Goal: Task Accomplishment & Management: Manage account settings

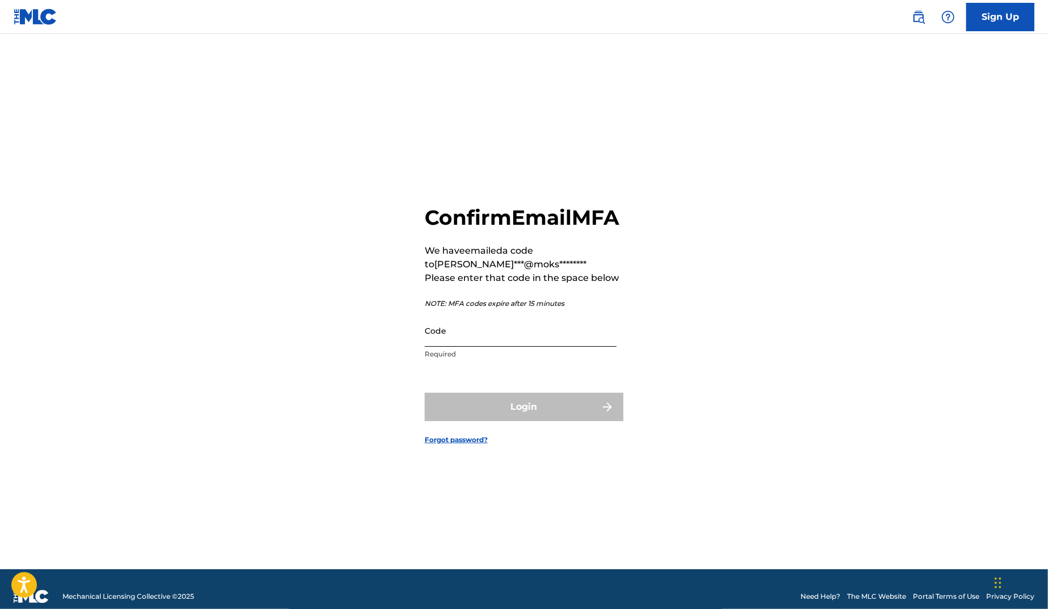
click at [469, 347] on input "Code" at bounding box center [521, 331] width 192 height 32
paste input "124760"
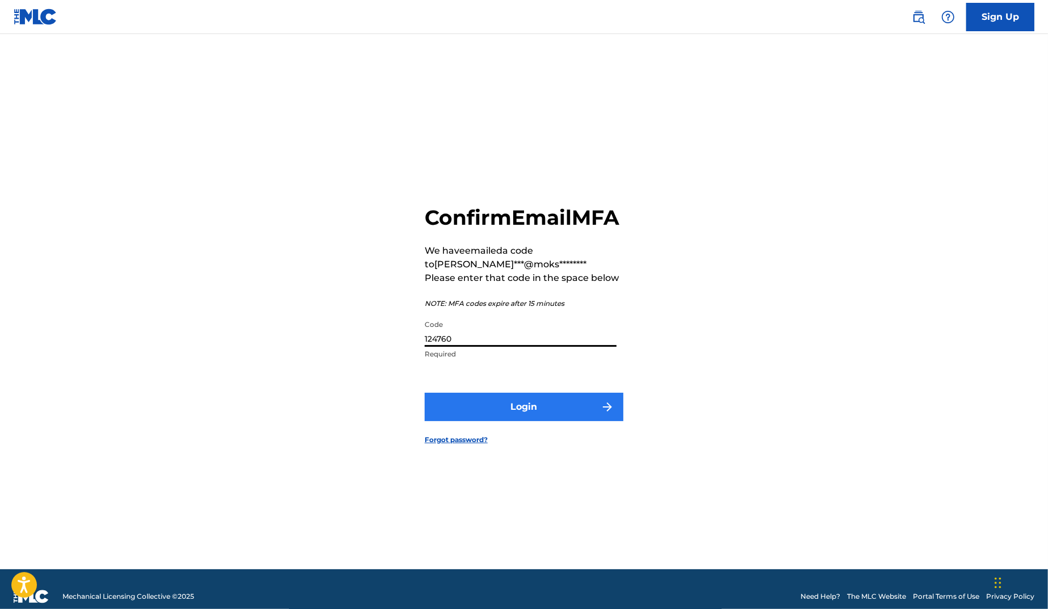
type input "124760"
click at [511, 420] on button "Login" at bounding box center [524, 407] width 199 height 28
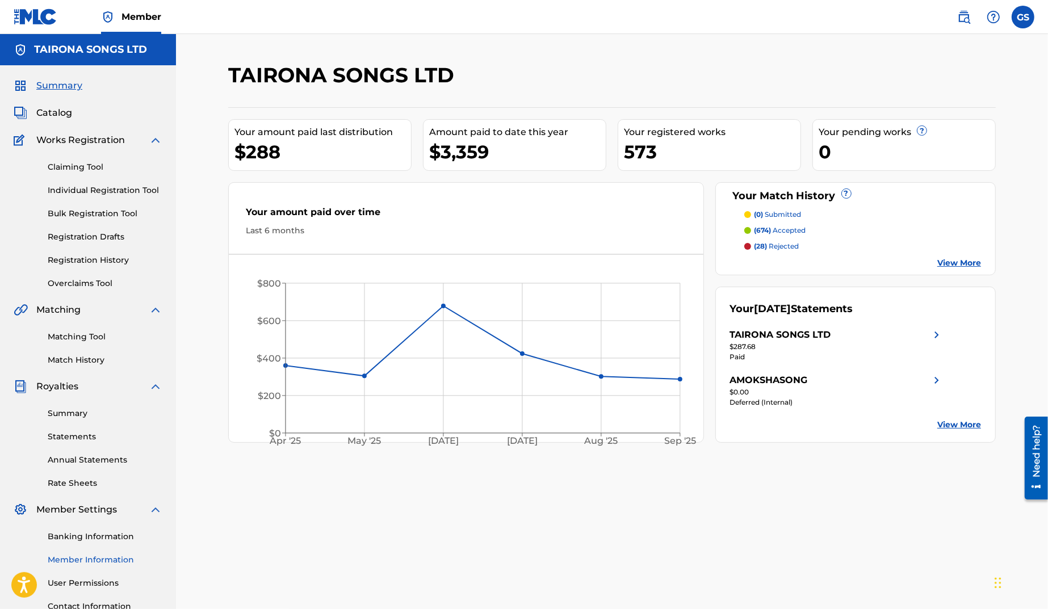
click at [116, 559] on link "Member Information" at bounding box center [105, 560] width 115 height 12
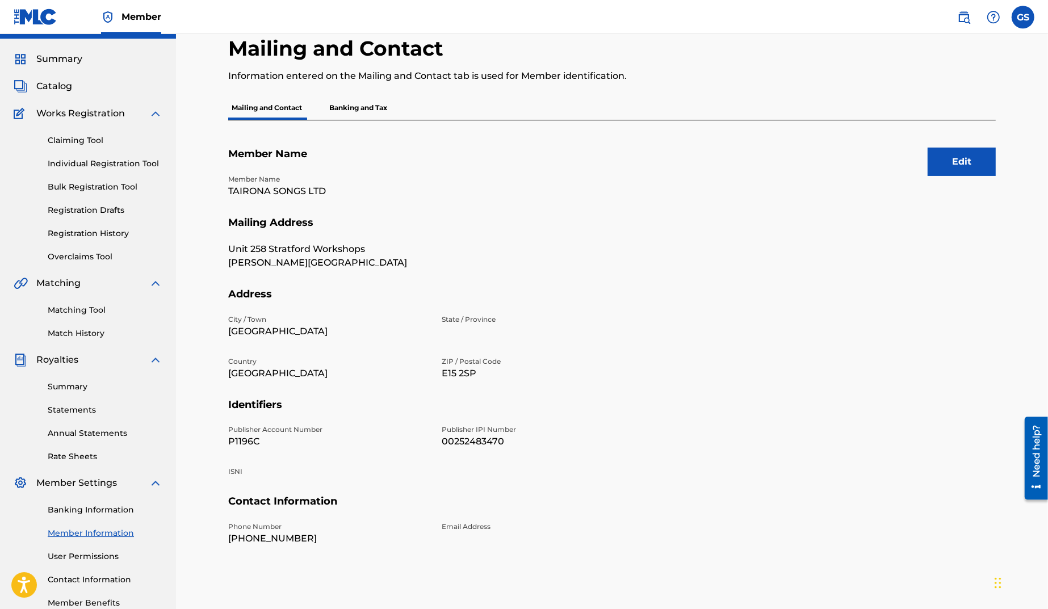
scroll to position [36, 0]
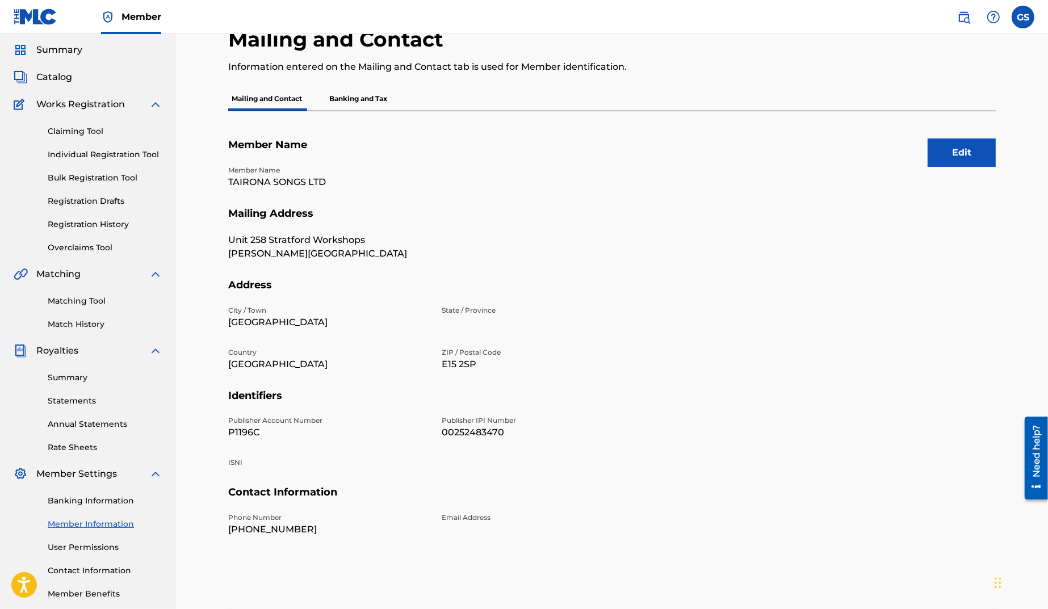
click at [374, 98] on p "Banking and Tax" at bounding box center [358, 99] width 65 height 24
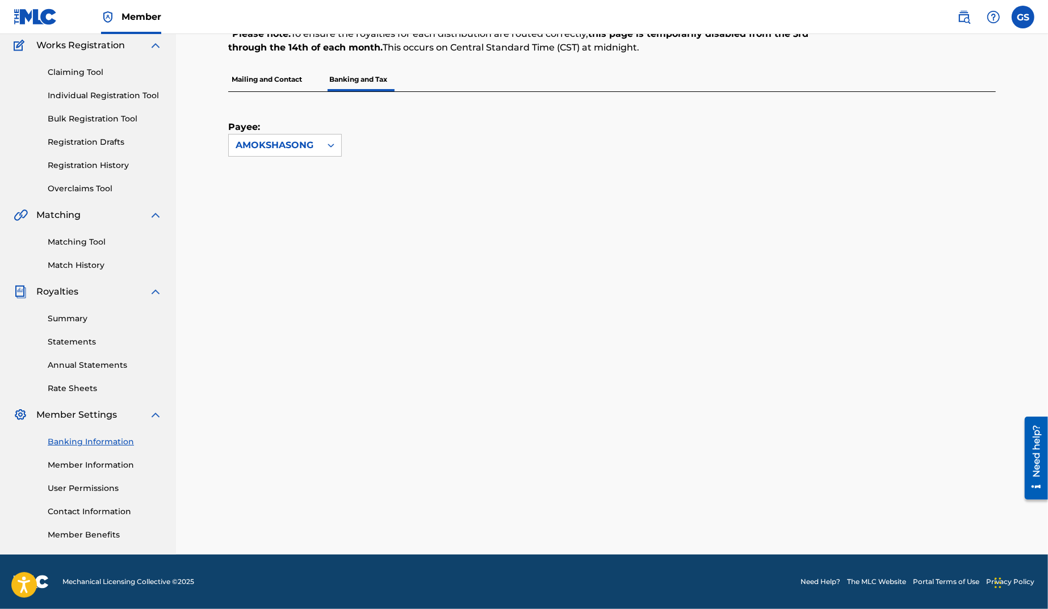
scroll to position [95, 0]
click at [332, 140] on icon at bounding box center [330, 145] width 11 height 11
click at [299, 202] on div "TAIRONA SONGS LTD" at bounding box center [285, 199] width 112 height 28
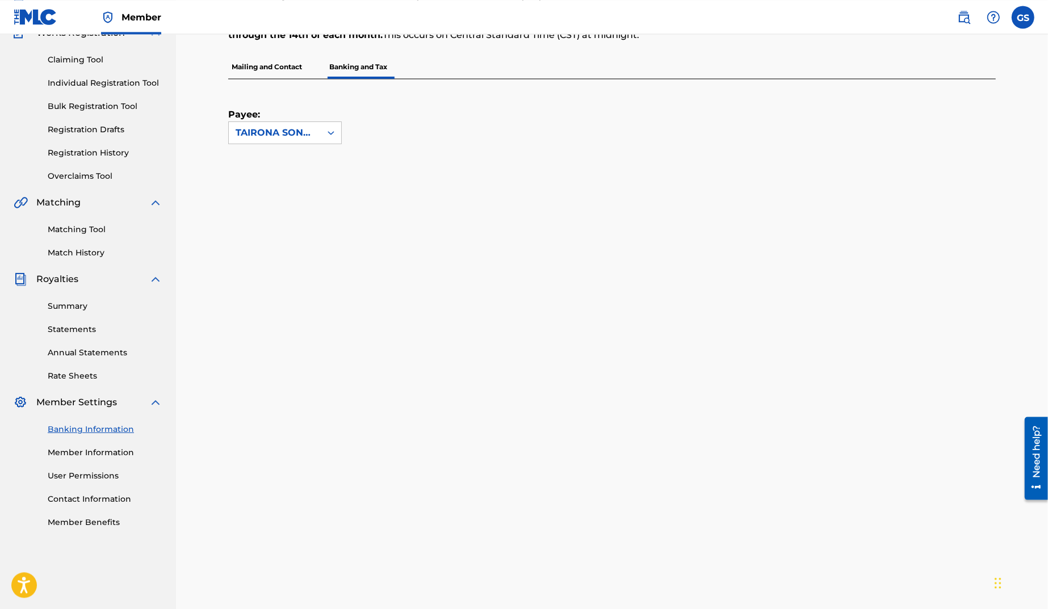
scroll to position [87, 0]
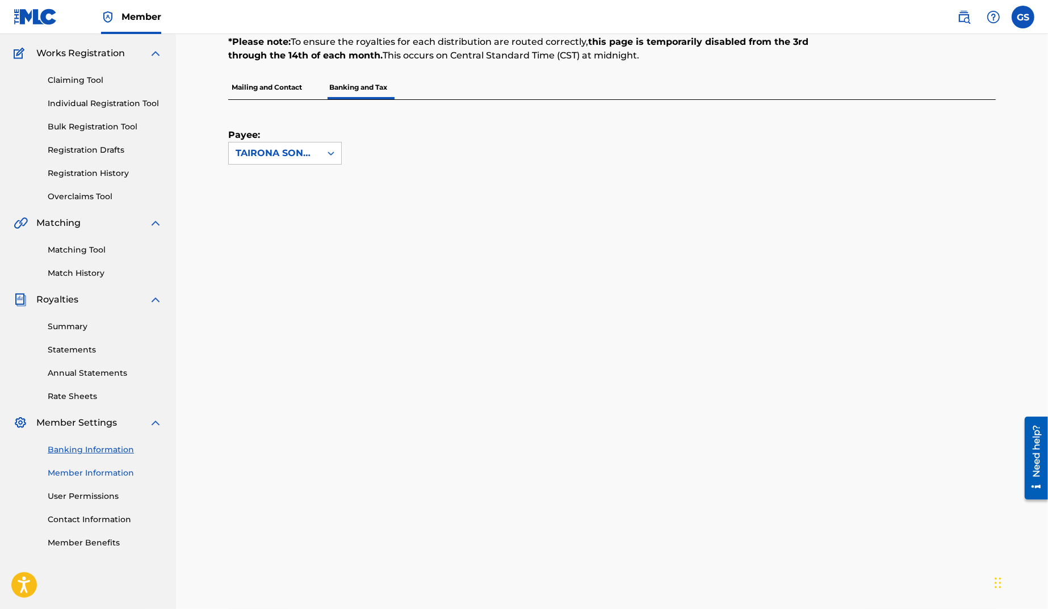
click at [116, 470] on link "Member Information" at bounding box center [105, 473] width 115 height 12
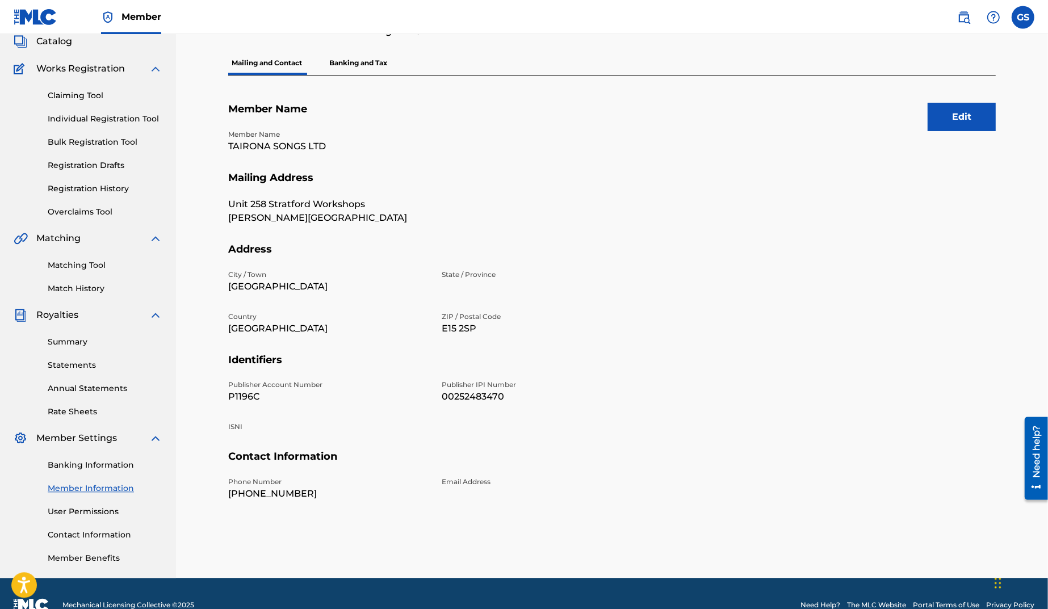
scroll to position [71, 0]
click at [107, 534] on link "Contact Information" at bounding box center [105, 536] width 115 height 12
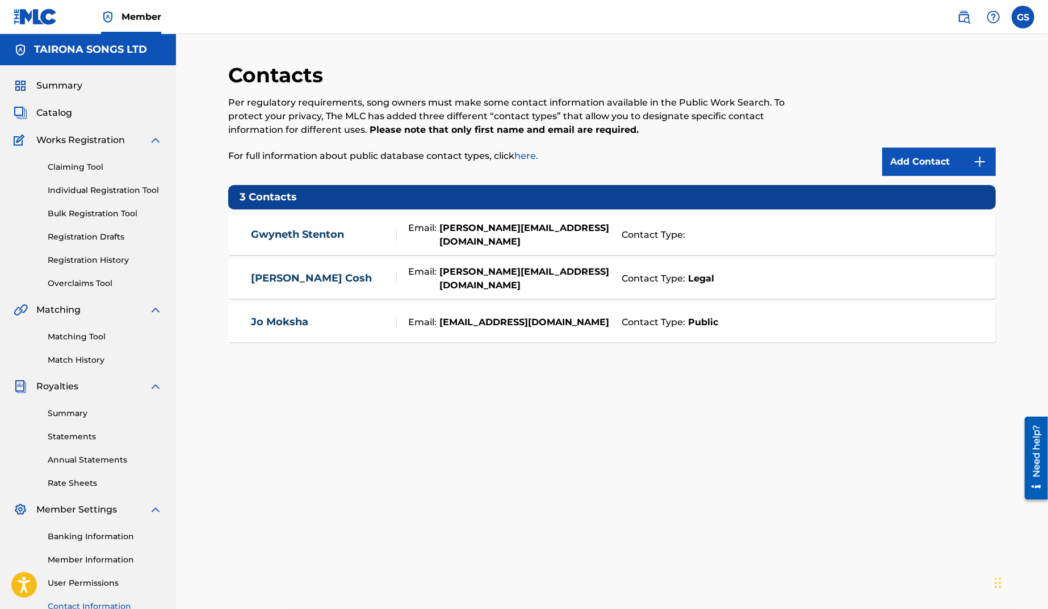
click at [323, 233] on link "[PERSON_NAME]" at bounding box center [298, 234] width 93 height 13
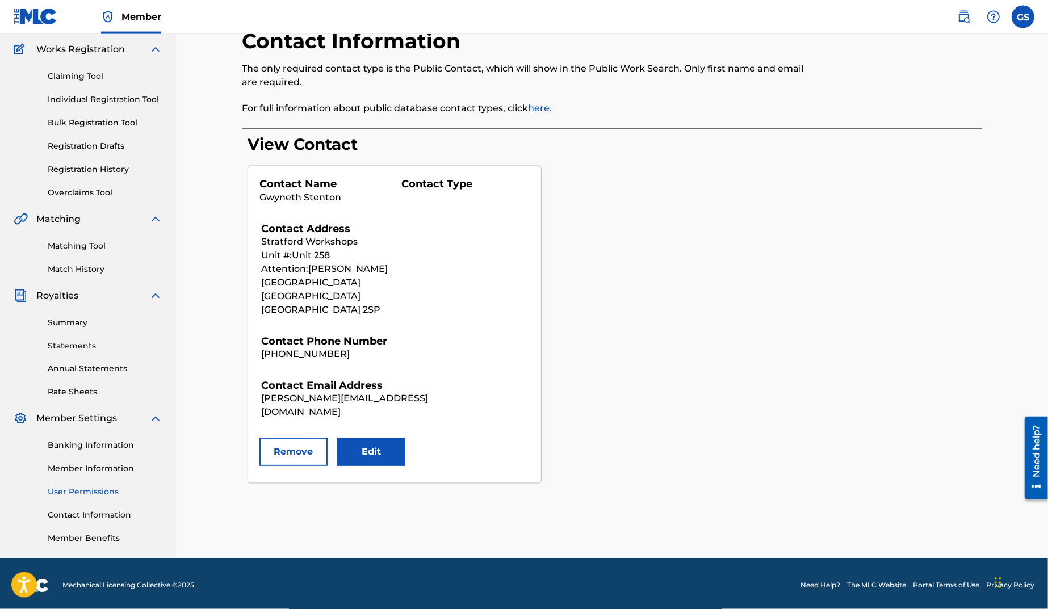
scroll to position [95, 0]
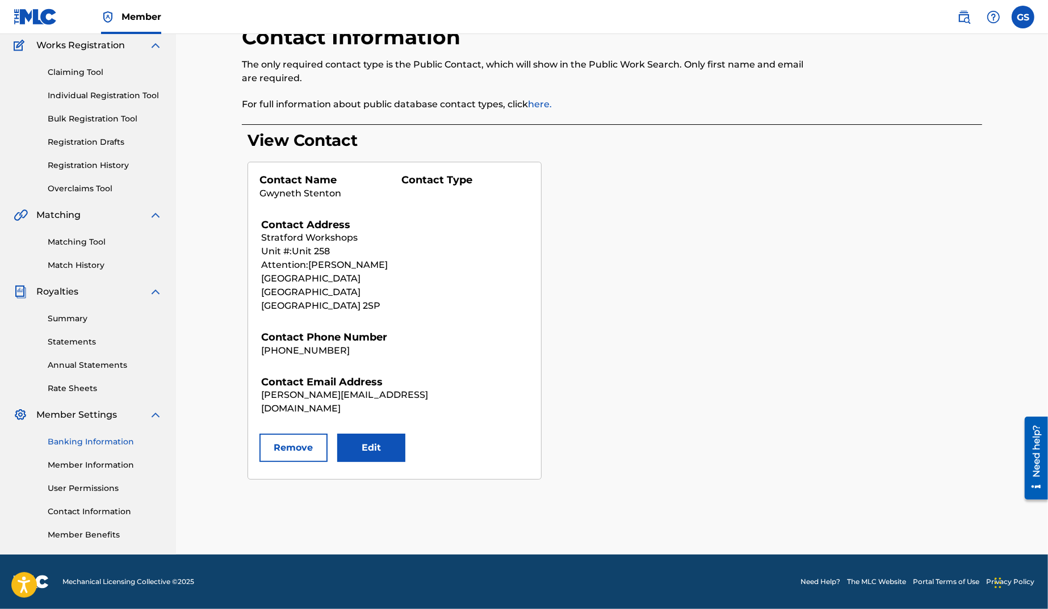
click at [111, 439] on link "Banking Information" at bounding box center [105, 442] width 115 height 12
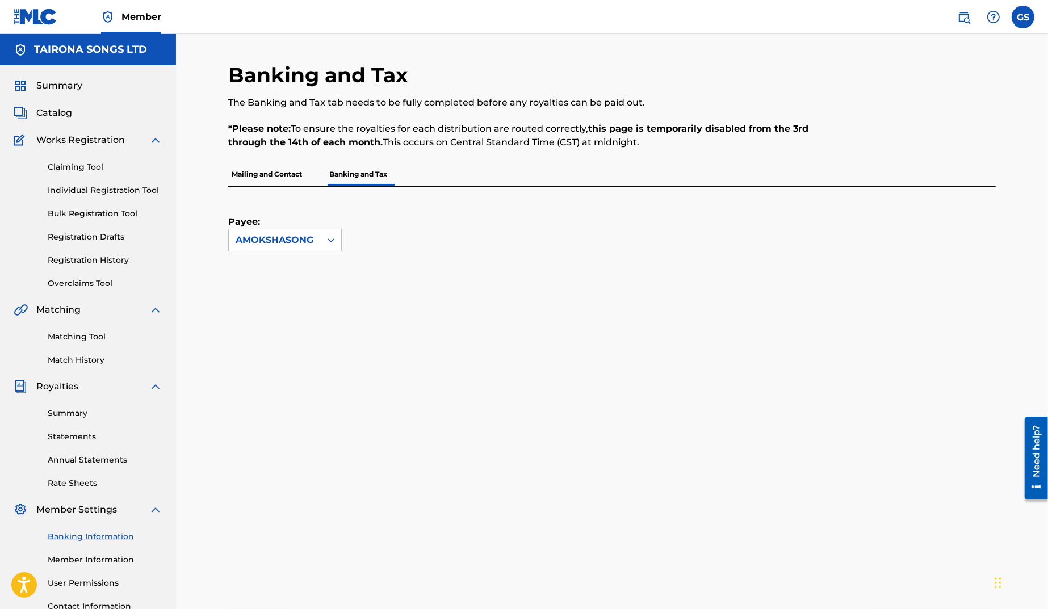
click at [266, 174] on p "Mailing and Contact" at bounding box center [266, 174] width 77 height 24
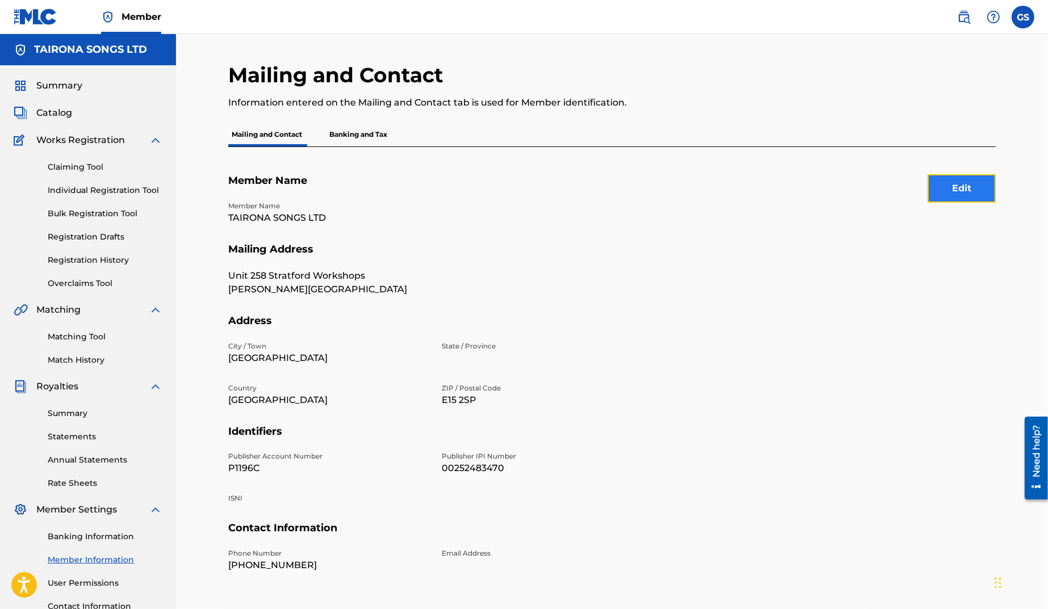
click at [960, 190] on button "Edit" at bounding box center [962, 188] width 68 height 28
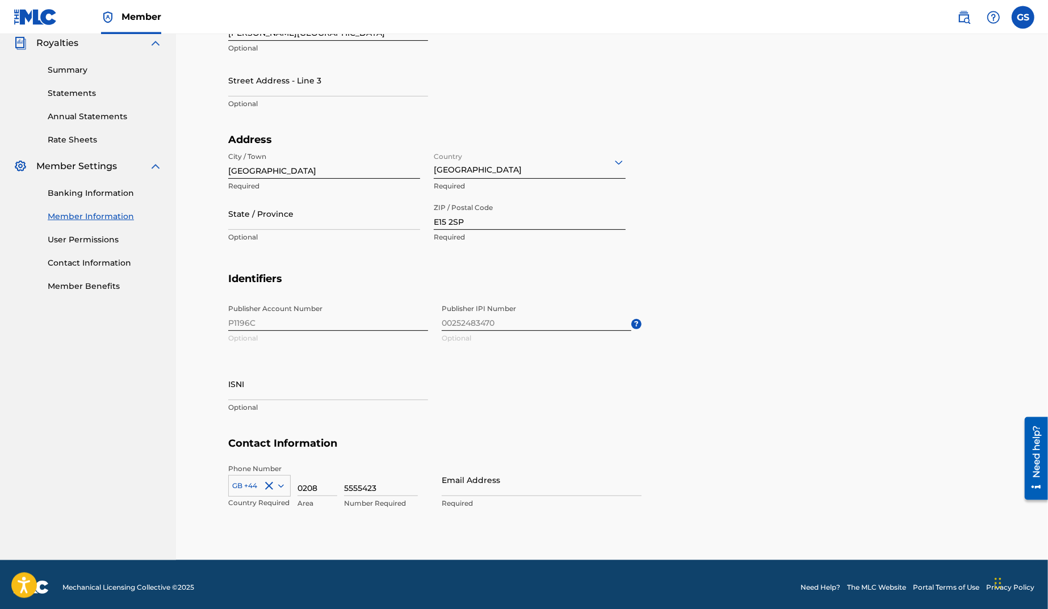
scroll to position [349, 0]
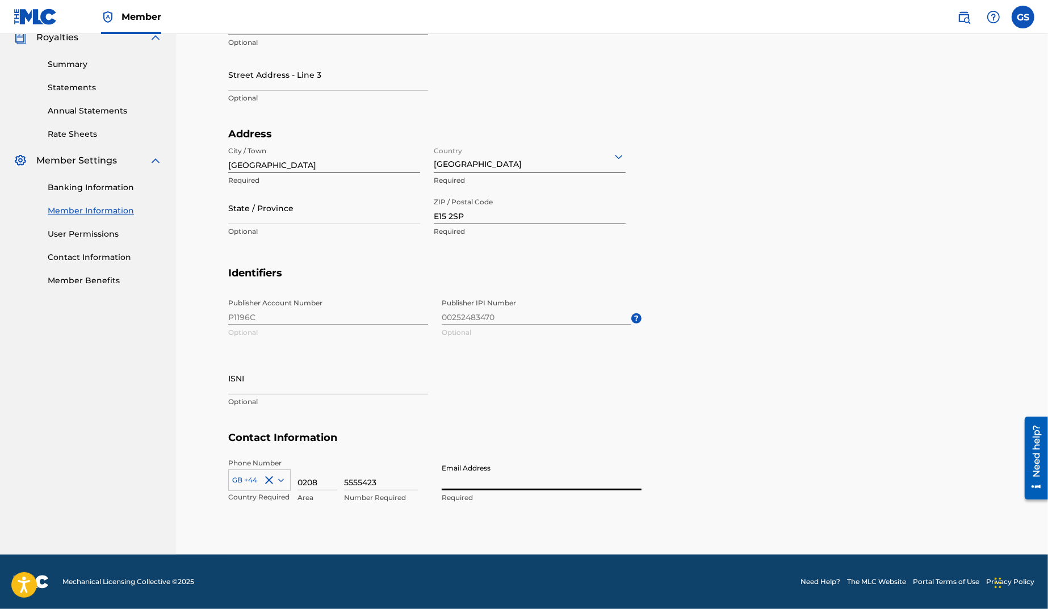
click at [494, 482] on input "Email Address" at bounding box center [542, 474] width 200 height 32
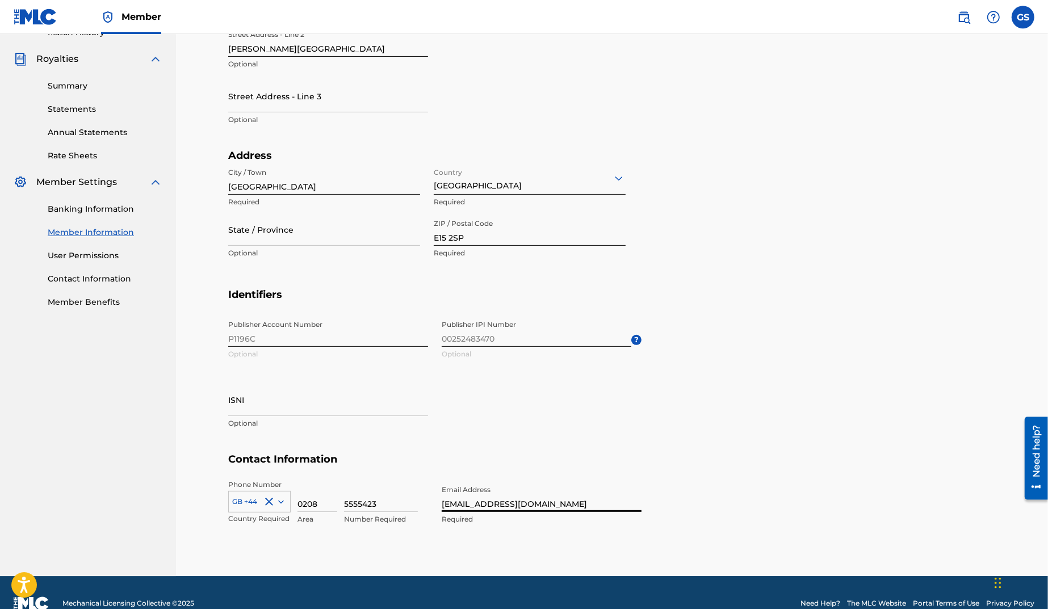
scroll to position [325, 0]
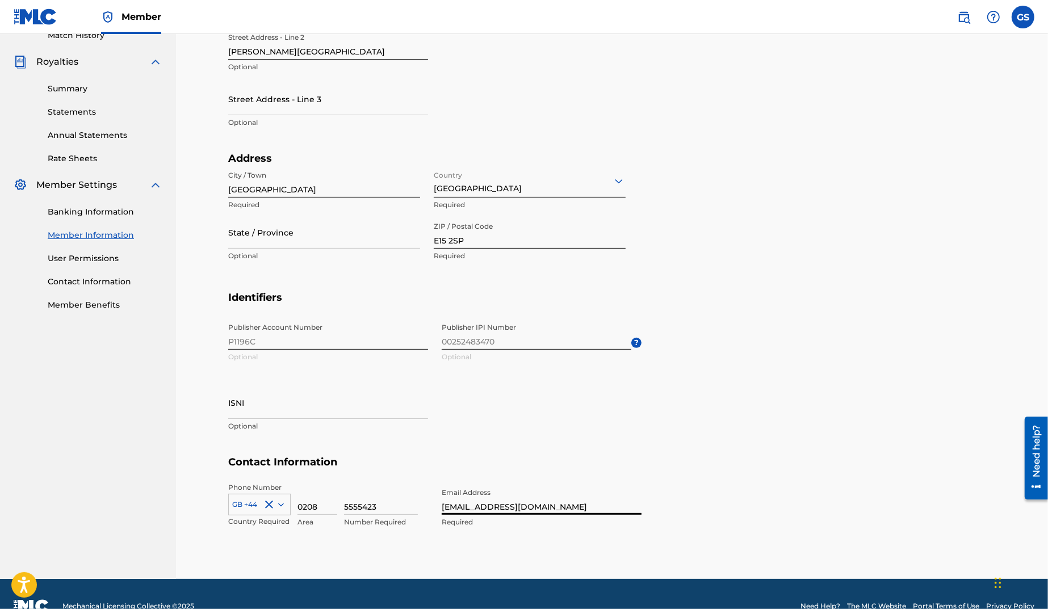
type input "[EMAIL_ADDRESS][DOMAIN_NAME]"
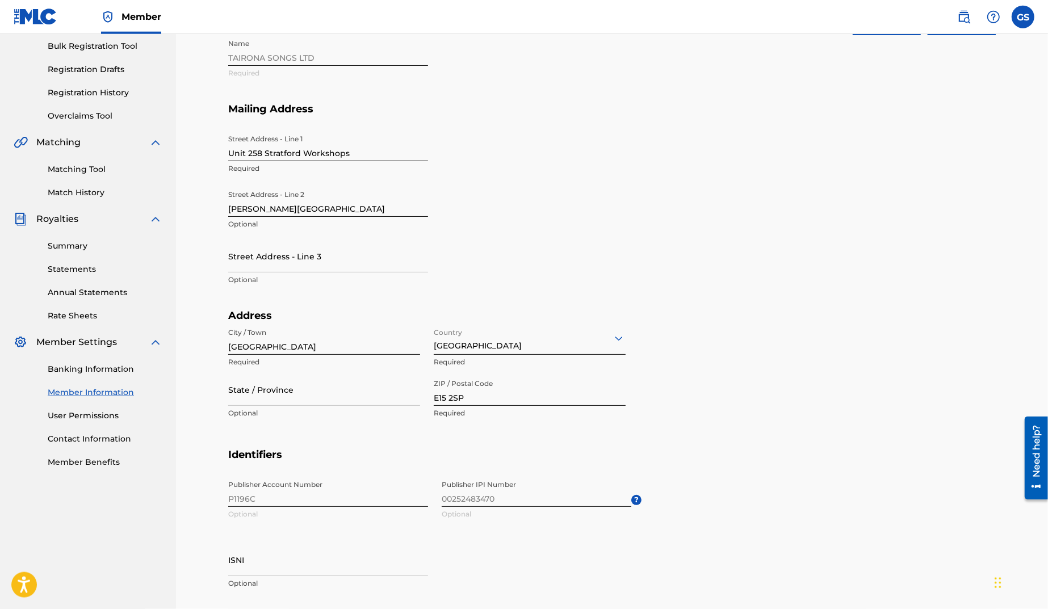
scroll to position [0, 0]
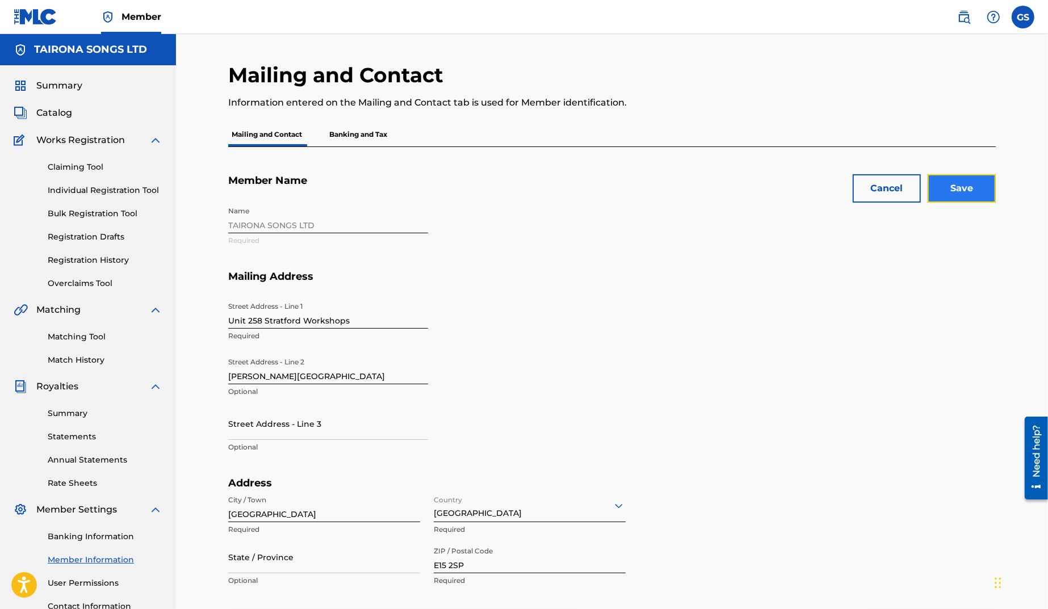
click at [960, 192] on input "Save" at bounding box center [962, 188] width 68 height 28
click at [260, 562] on input "State / Province" at bounding box center [324, 557] width 192 height 32
click at [239, 567] on input "LOndon" at bounding box center [324, 557] width 192 height 32
type input "[GEOGRAPHIC_DATA]"
drag, startPoint x: 268, startPoint y: 515, endPoint x: 211, endPoint y: 514, distance: 56.8
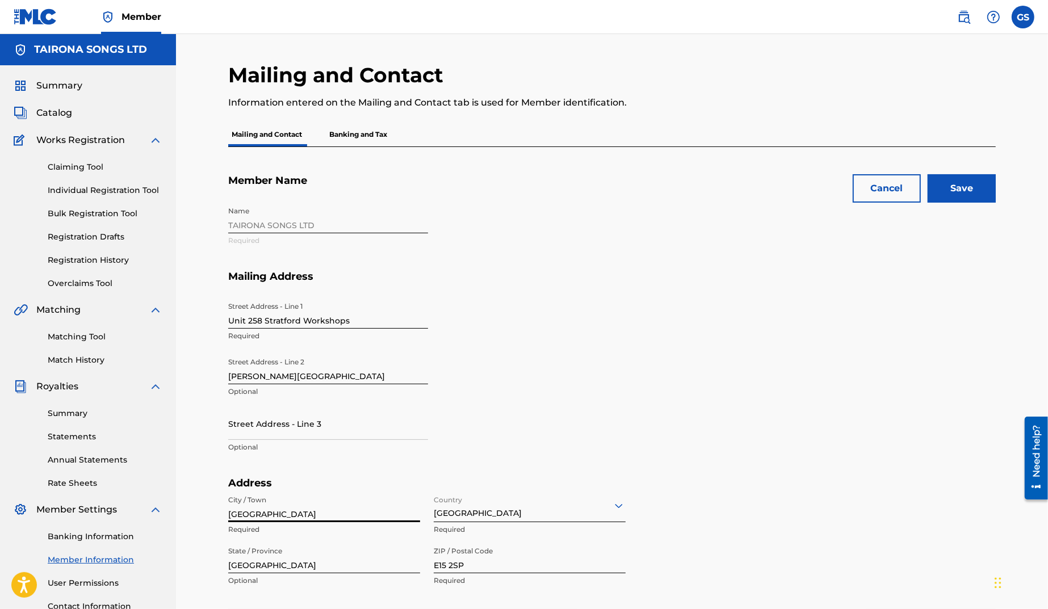
click at [228, 514] on input "[GEOGRAPHIC_DATA]" at bounding box center [324, 506] width 192 height 32
click at [244, 516] on input "[GEOGRAPHIC_DATA]" at bounding box center [324, 506] width 192 height 32
click at [247, 517] on input "[GEOGRAPHIC_DATA]" at bounding box center [324, 506] width 192 height 32
type input "[GEOGRAPHIC_DATA]"
click at [956, 190] on input "Save" at bounding box center [962, 188] width 68 height 28
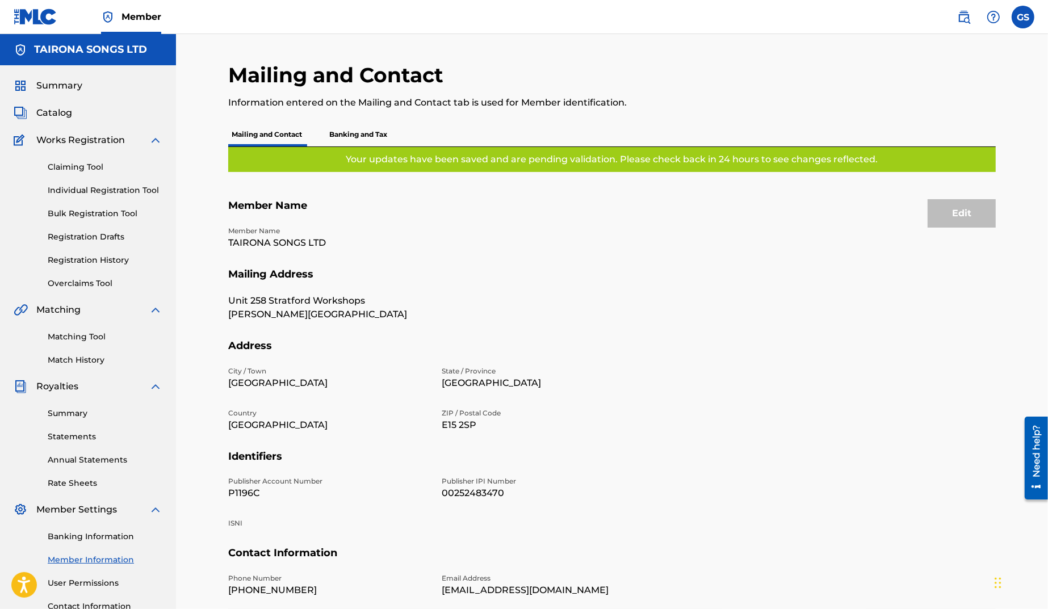
click at [354, 134] on p "Banking and Tax" at bounding box center [358, 135] width 65 height 24
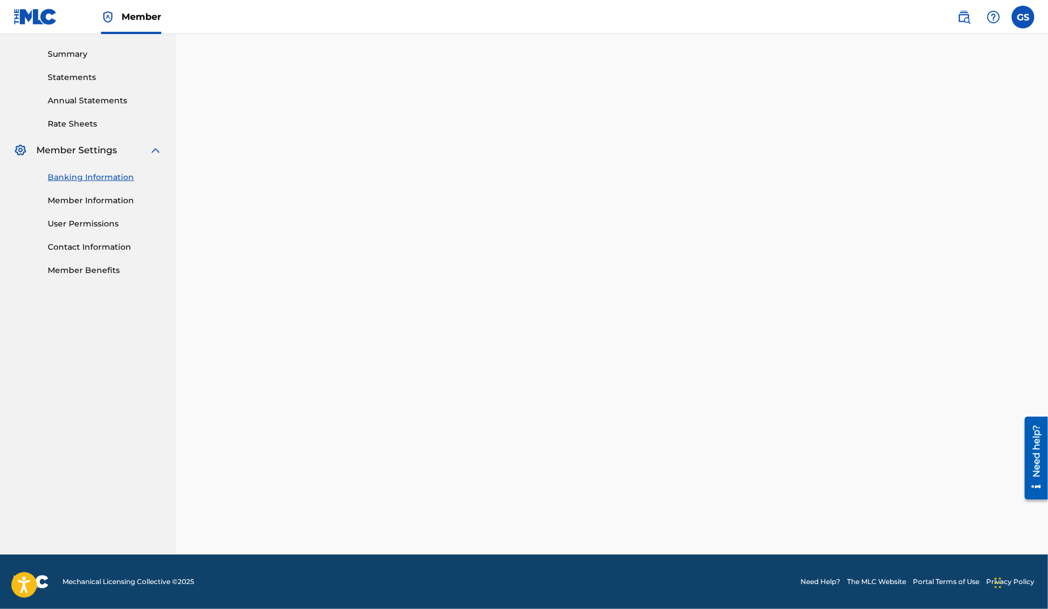
scroll to position [95, 0]
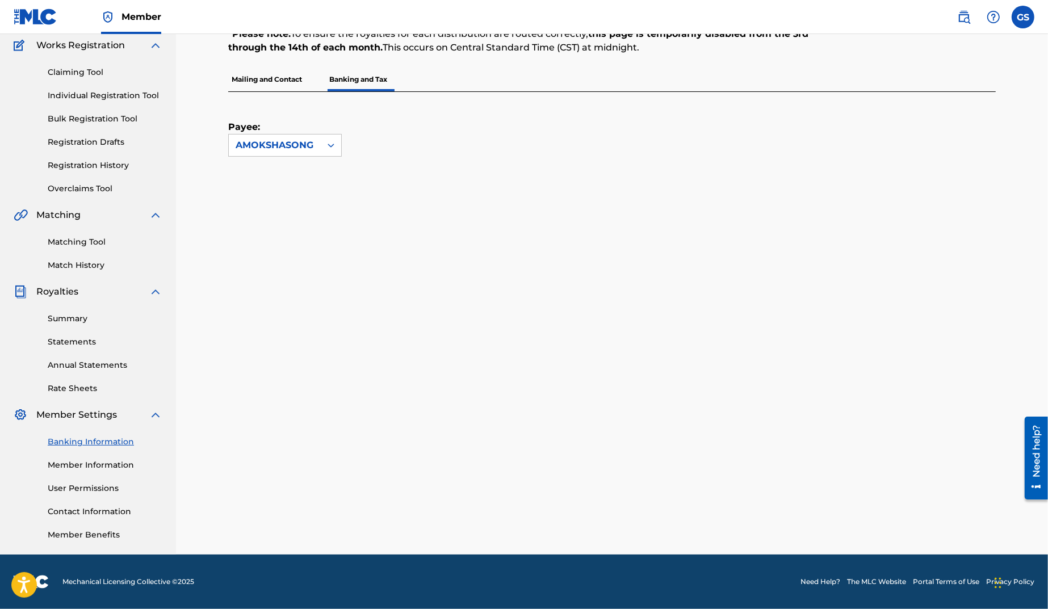
click at [268, 81] on p "Mailing and Contact" at bounding box center [266, 80] width 77 height 24
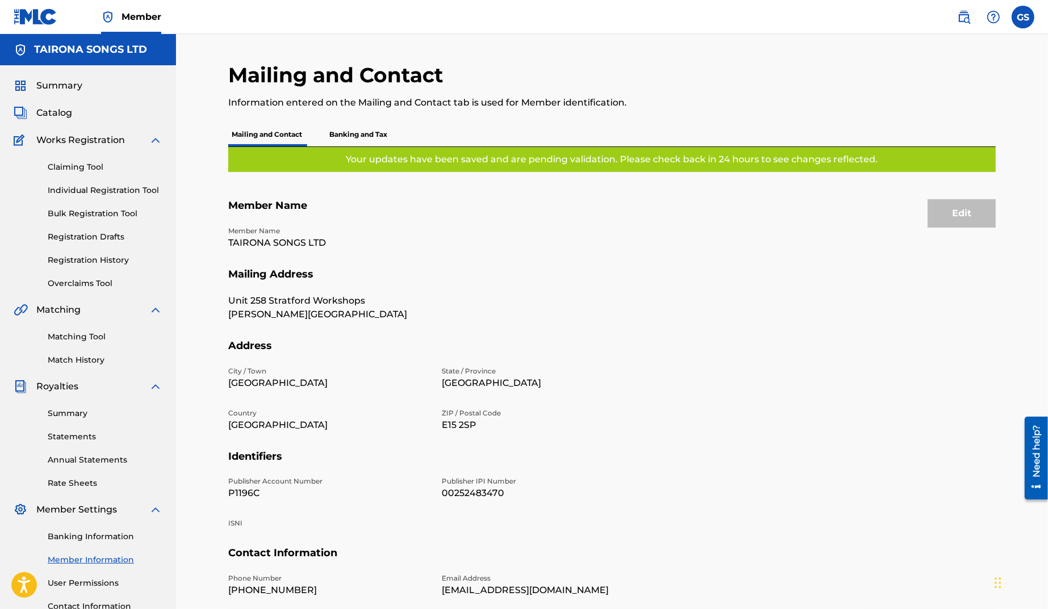
click at [361, 133] on p "Banking and Tax" at bounding box center [358, 135] width 65 height 24
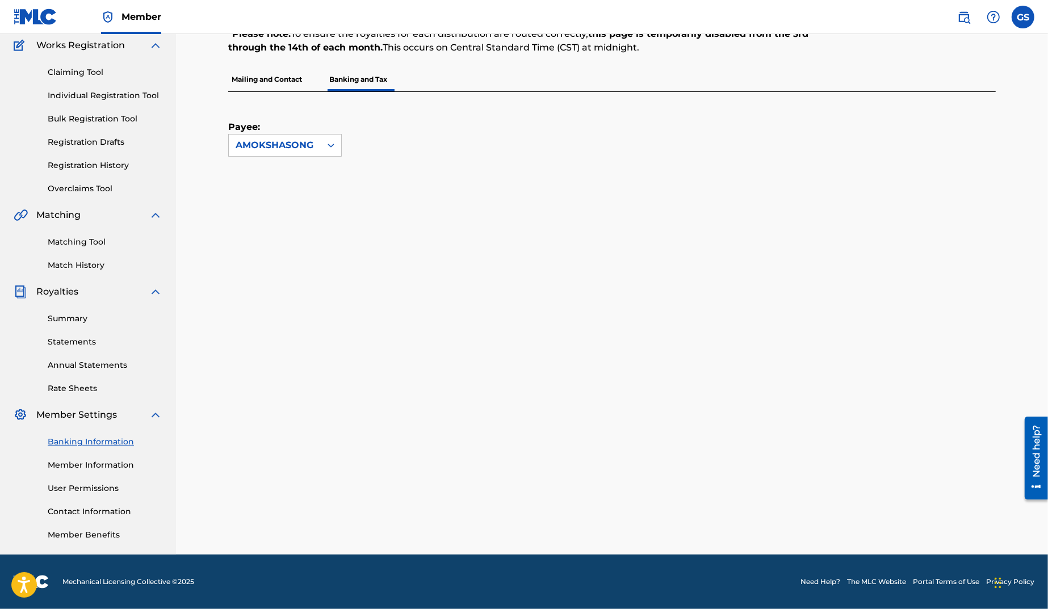
scroll to position [95, 0]
